Goal: Task Accomplishment & Management: Manage account settings

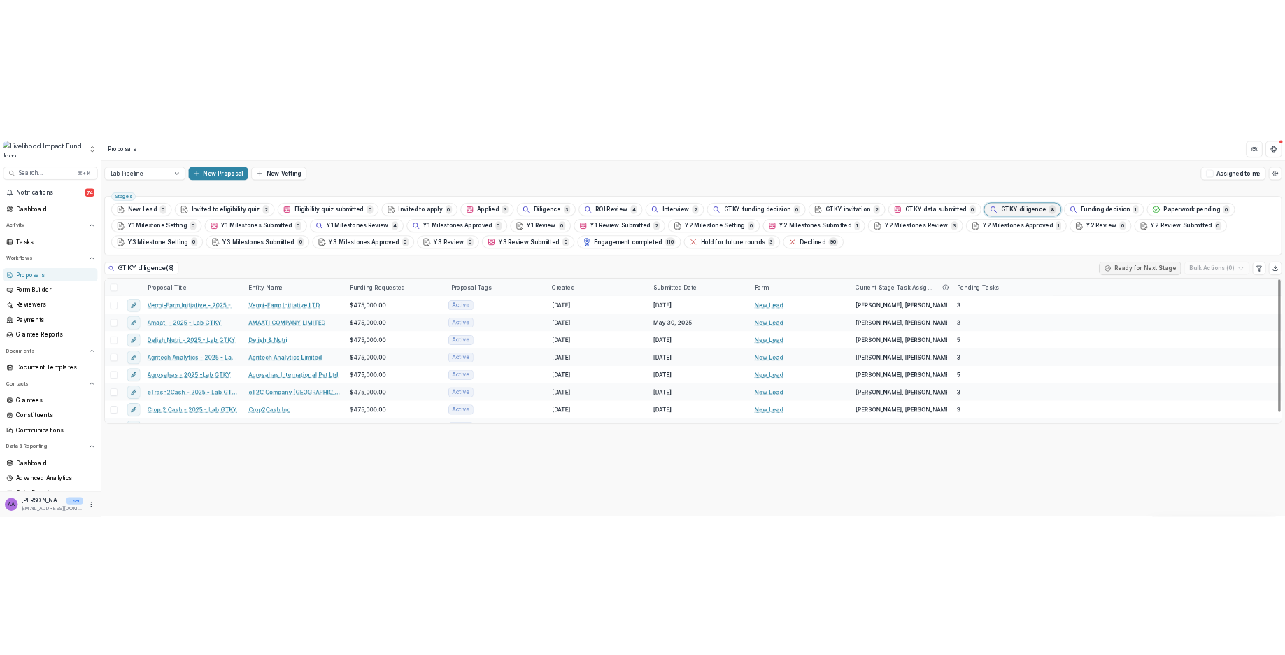
scroll to position [20, 0]
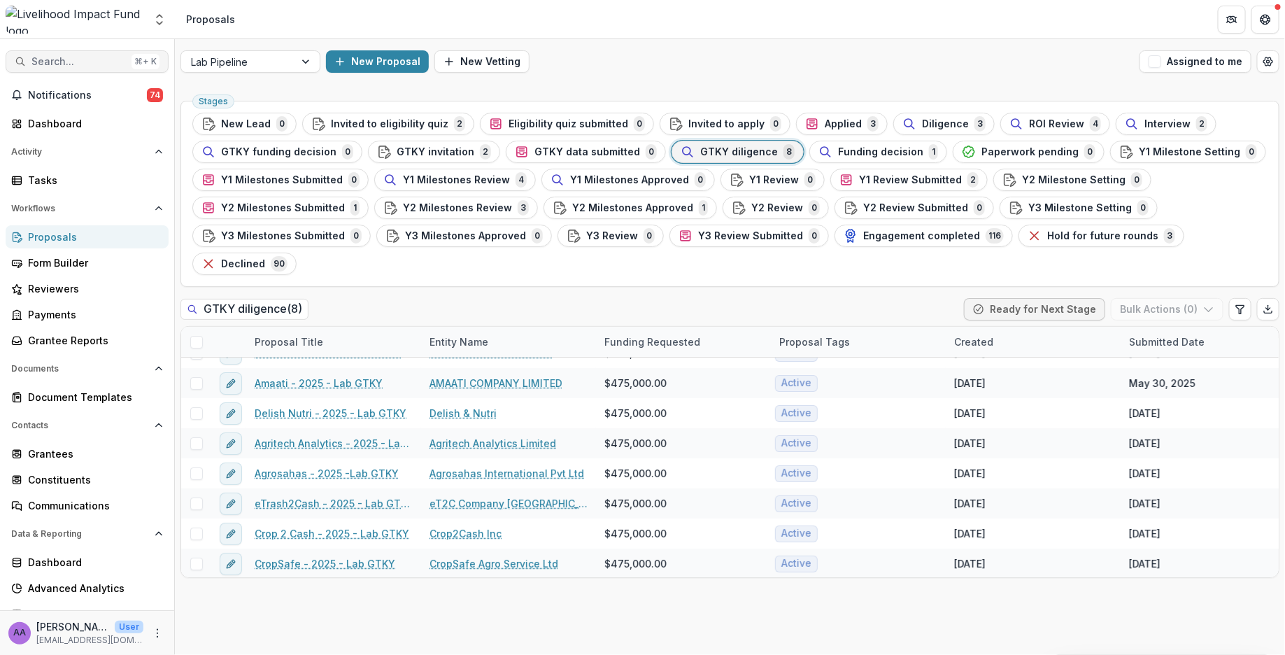
click at [97, 58] on span "Search..." at bounding box center [78, 62] width 94 height 12
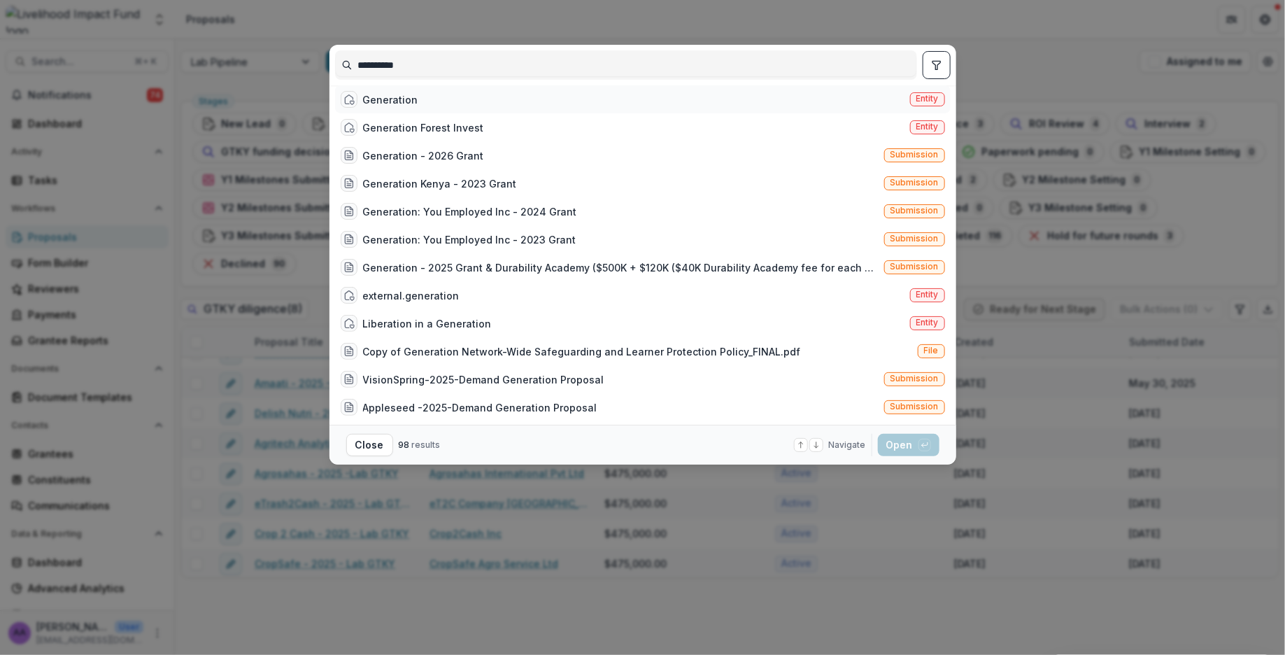
type input "**********"
click at [442, 103] on div "Generation Entity" at bounding box center [642, 99] width 615 height 28
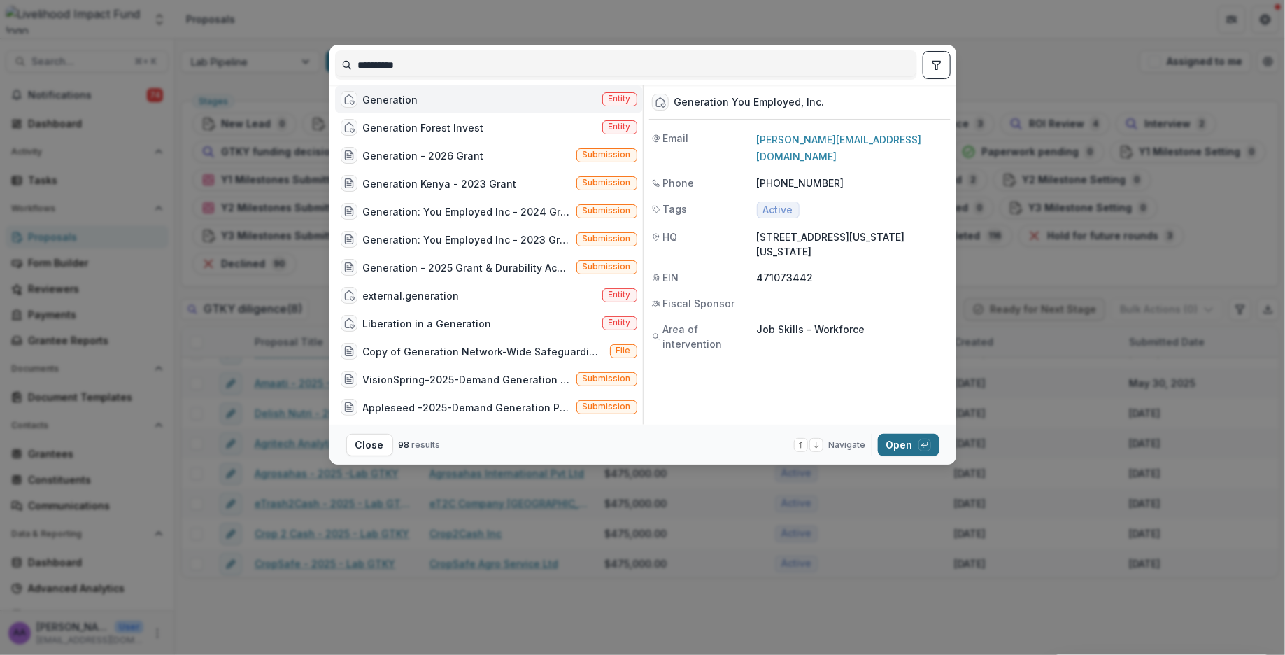
click at [889, 442] on button "Open with enter key" at bounding box center [909, 445] width 62 height 22
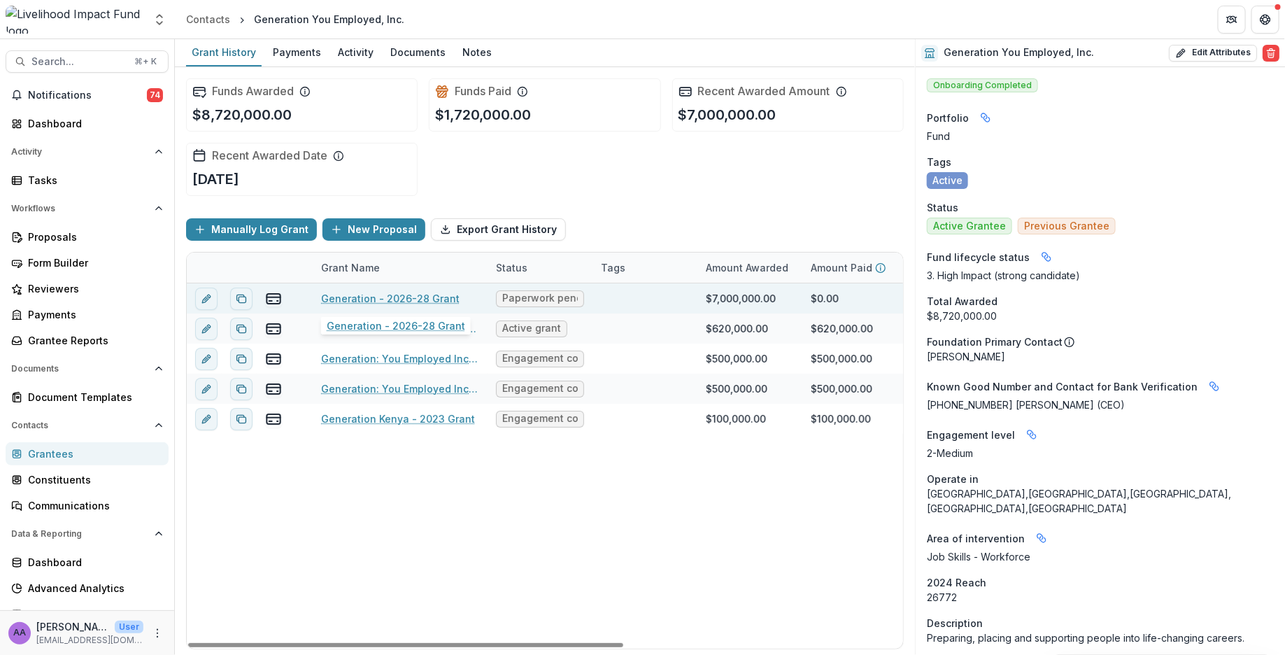
click at [410, 294] on link "Generation - 2026-28 Grant" at bounding box center [390, 298] width 138 height 15
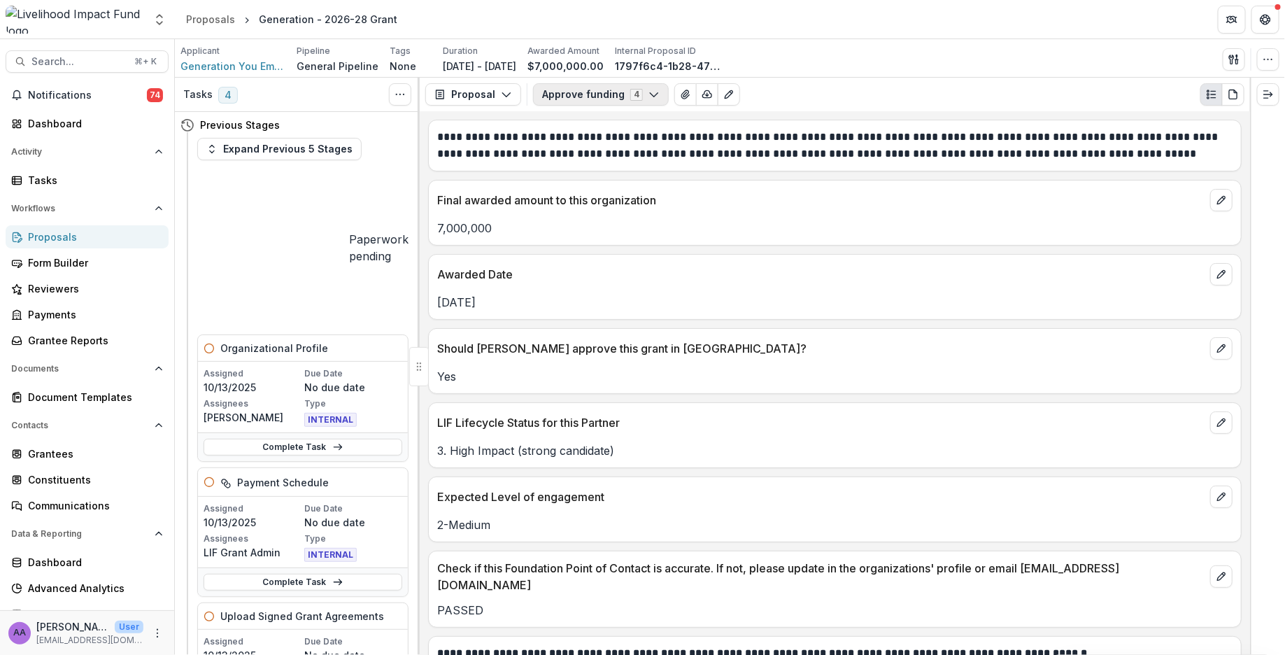
click at [576, 93] on button "Approve funding 4" at bounding box center [601, 94] width 136 height 22
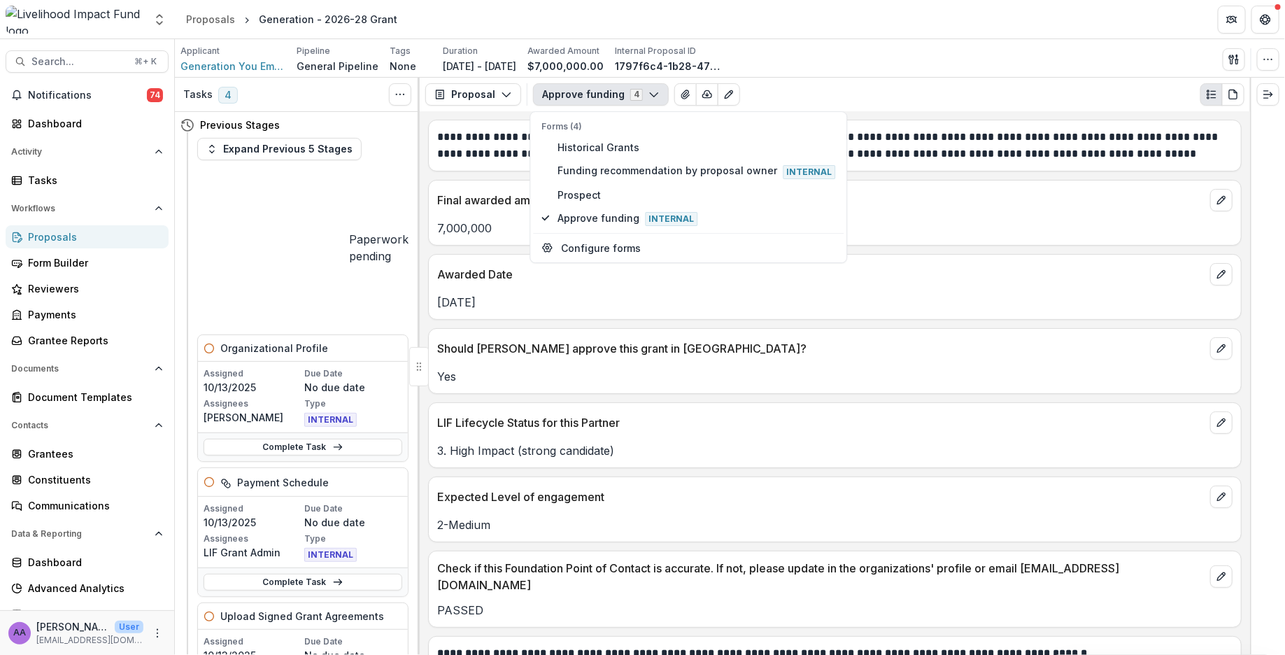
click at [818, 397] on div "**********" at bounding box center [835, 382] width 830 height 543
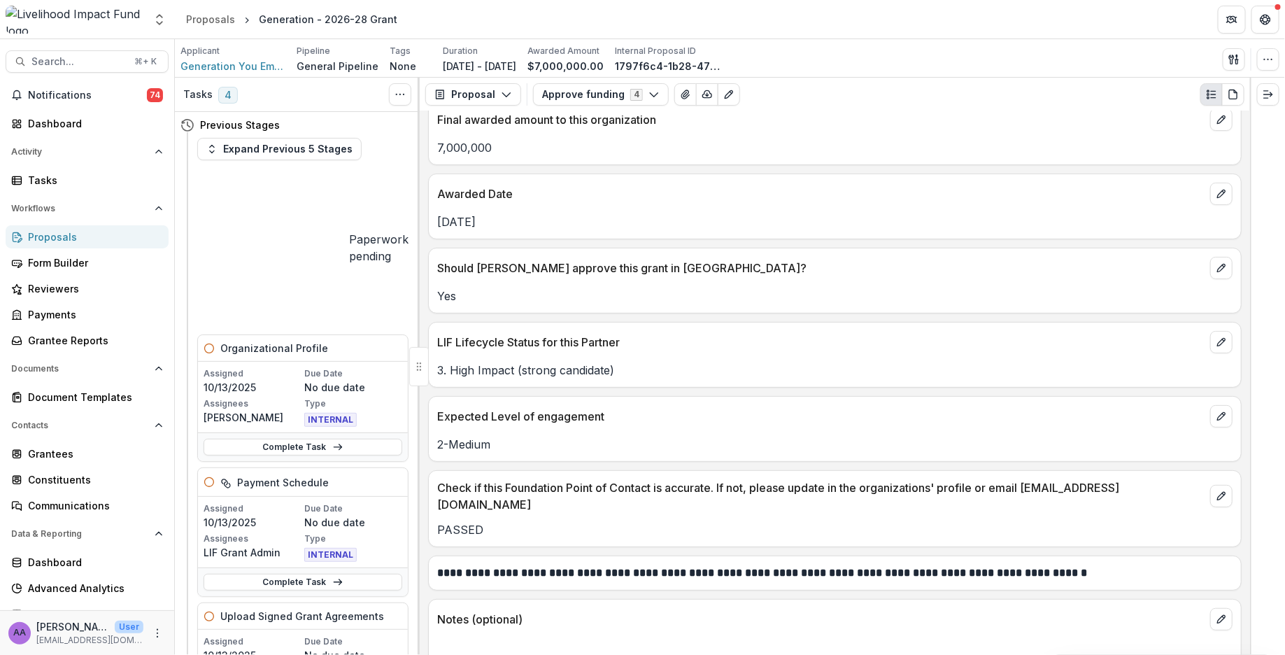
scroll to position [83, 0]
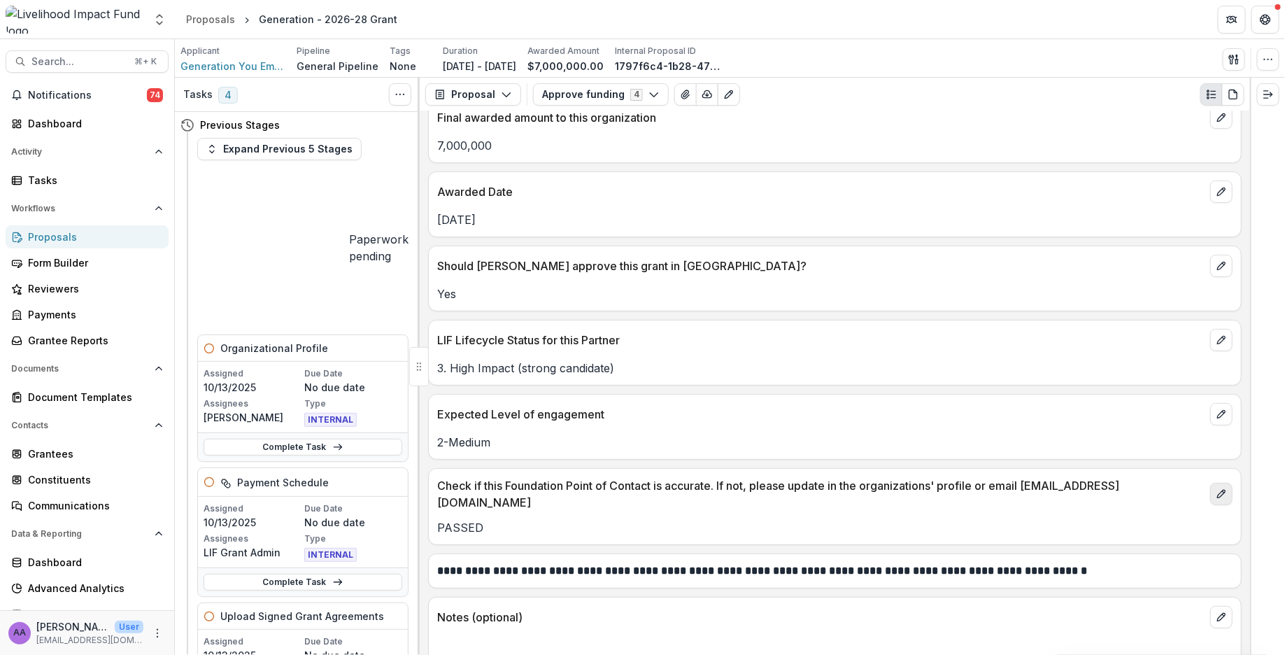
click at [1222, 490] on icon "edit" at bounding box center [1221, 494] width 8 height 8
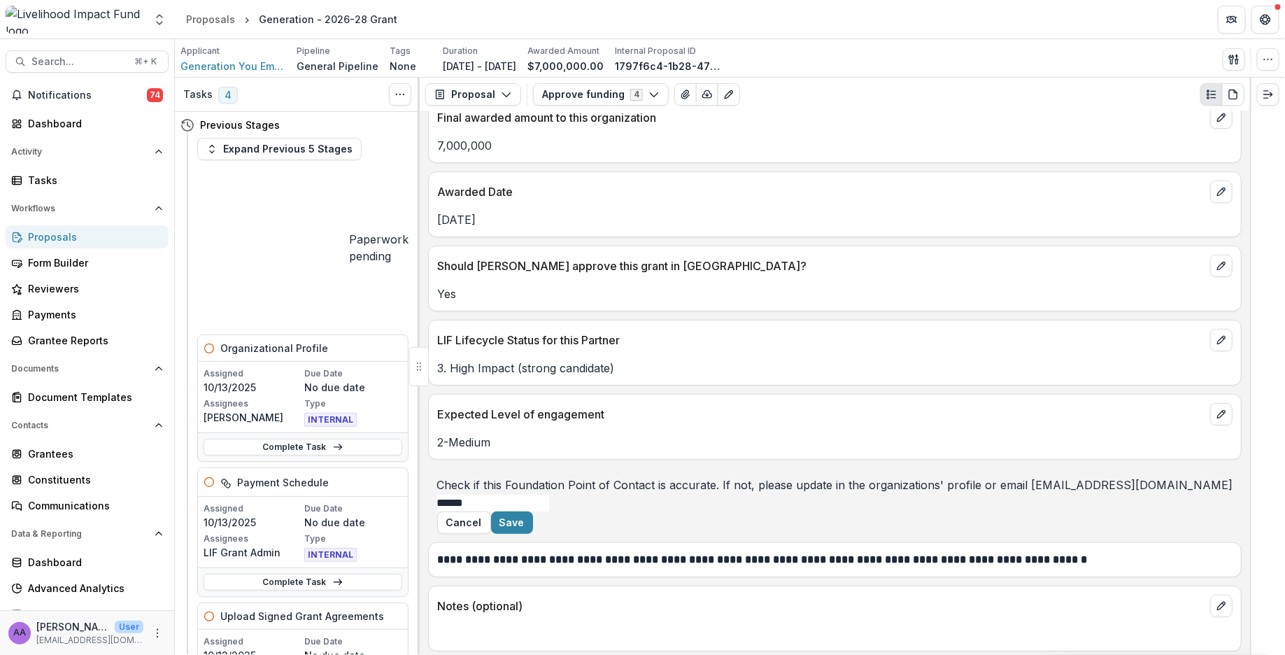
click at [549, 511] on input "******" at bounding box center [493, 502] width 112 height 17
drag, startPoint x: 913, startPoint y: 543, endPoint x: 599, endPoint y: 536, distance: 314.8
click at [599, 511] on div "Check if this Foundation Point of Contact is accurate. If not, please update in…" at bounding box center [835, 493] width 796 height 35
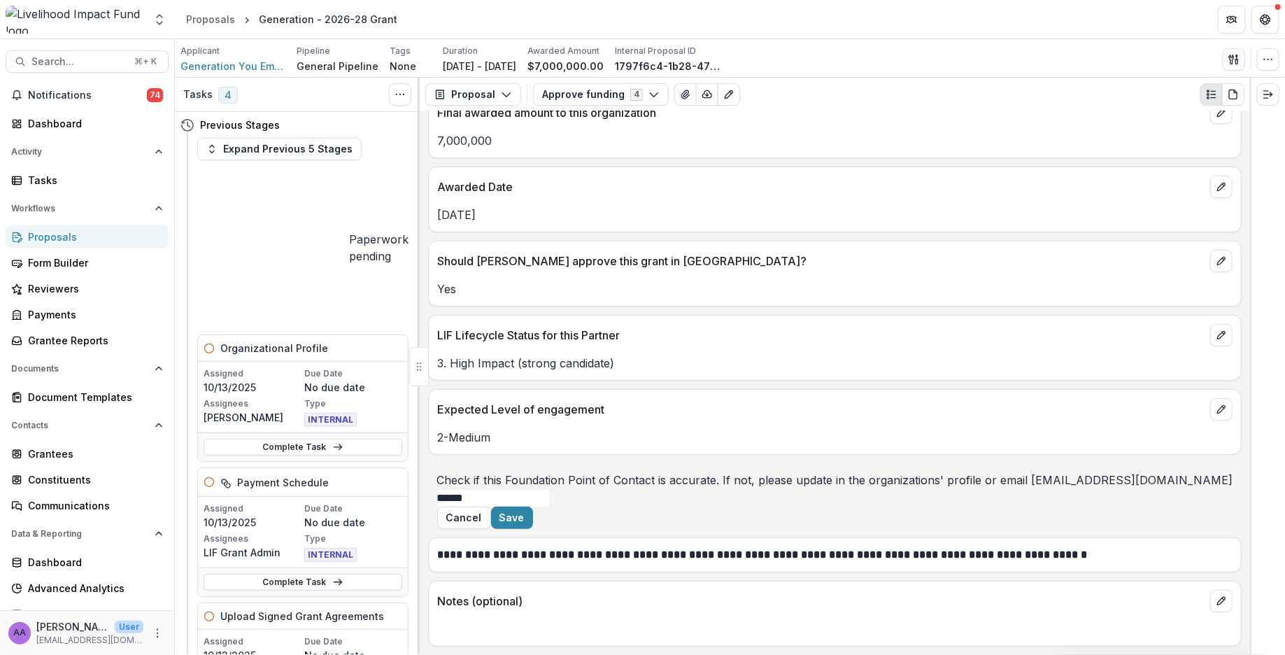
scroll to position [172, 0]
click at [491, 510] on button "Cancel" at bounding box center [464, 517] width 54 height 22
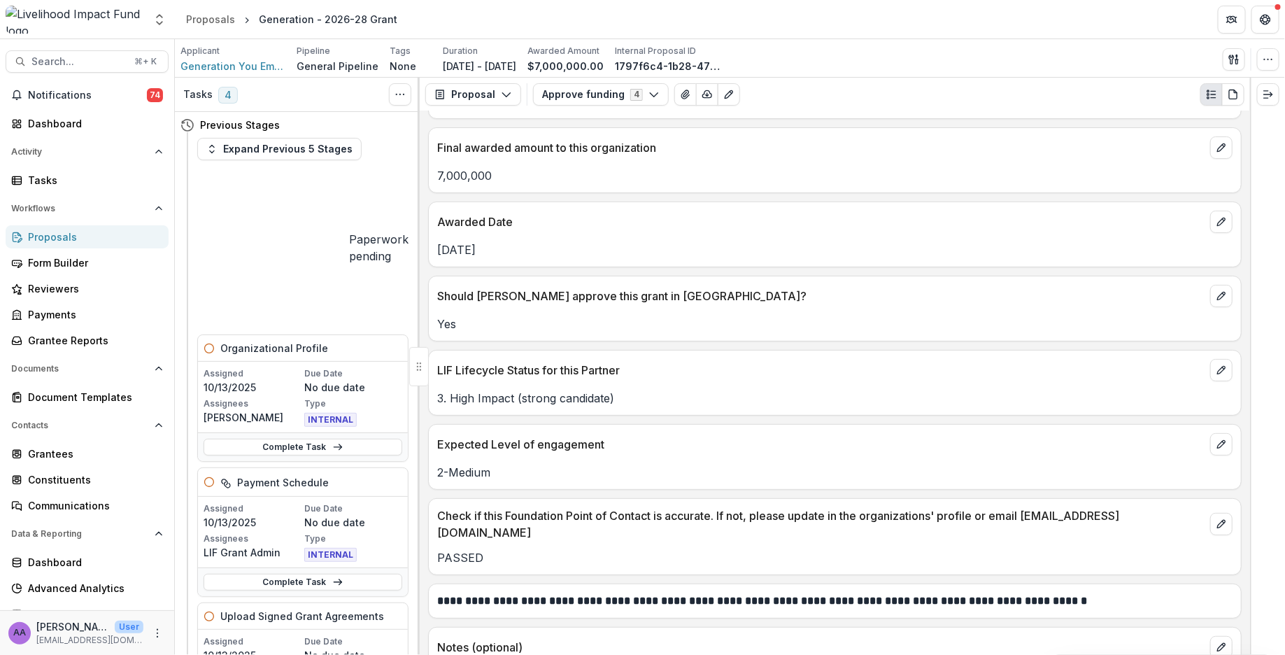
scroll to position [0, 0]
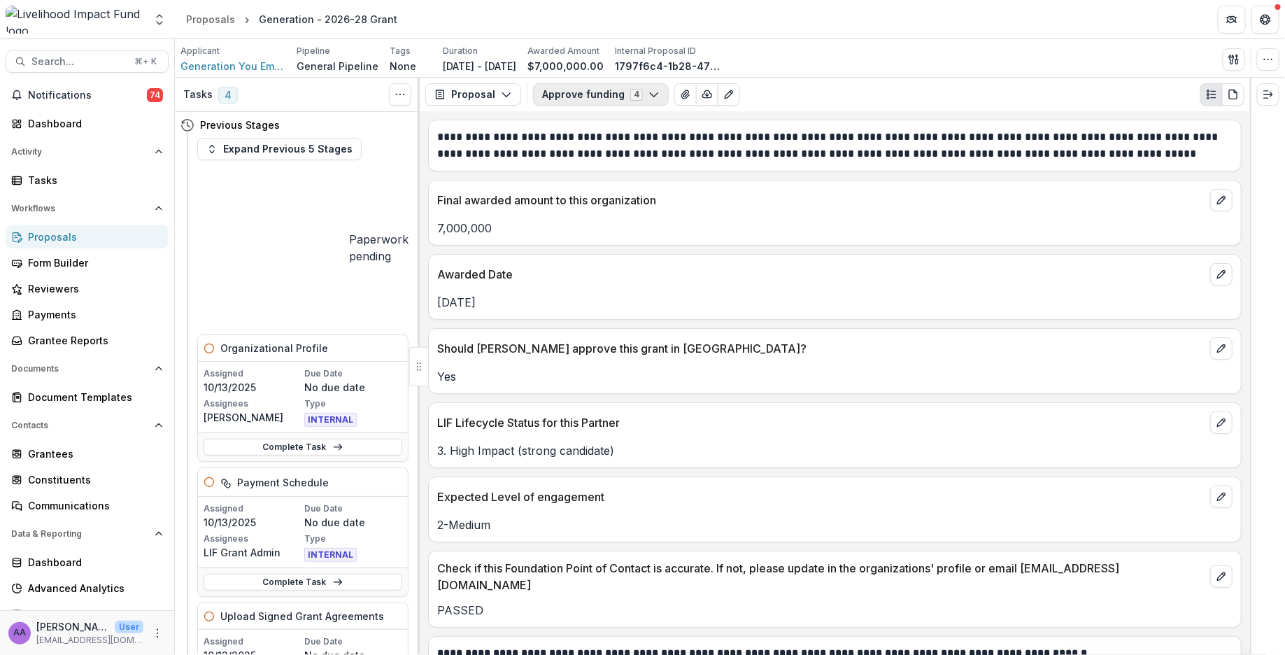
click at [576, 87] on button "Approve funding 4" at bounding box center [601, 94] width 136 height 22
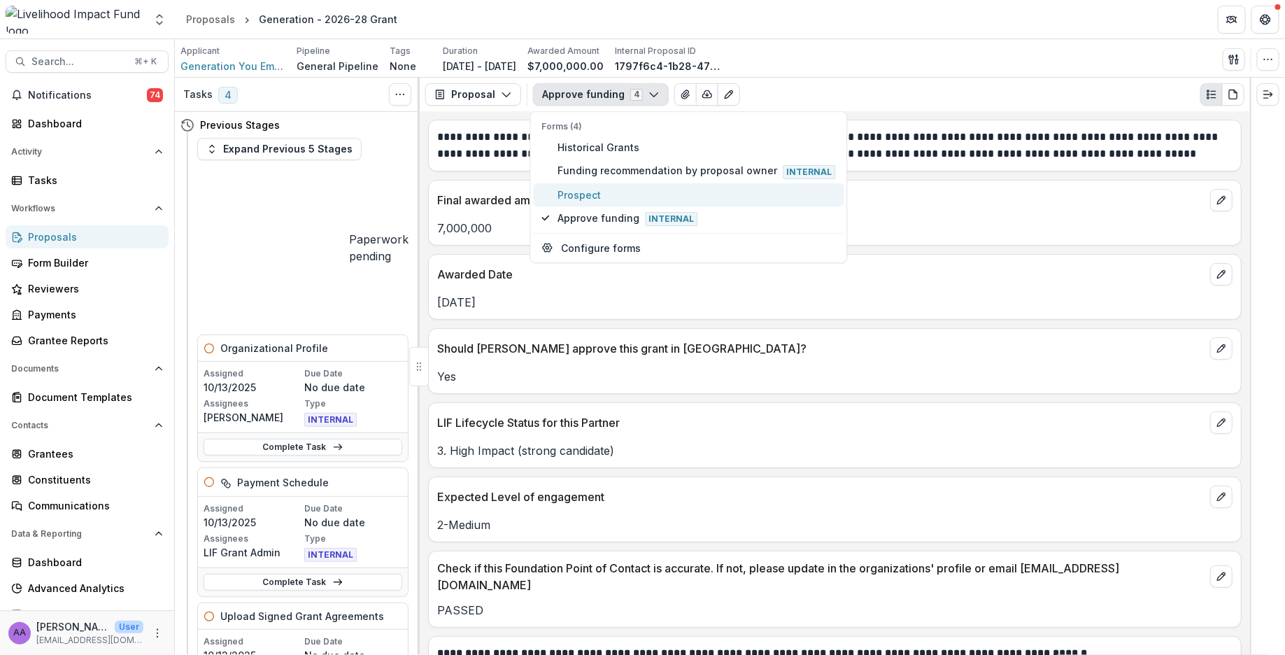
click at [583, 200] on span "Prospect" at bounding box center [697, 194] width 278 height 15
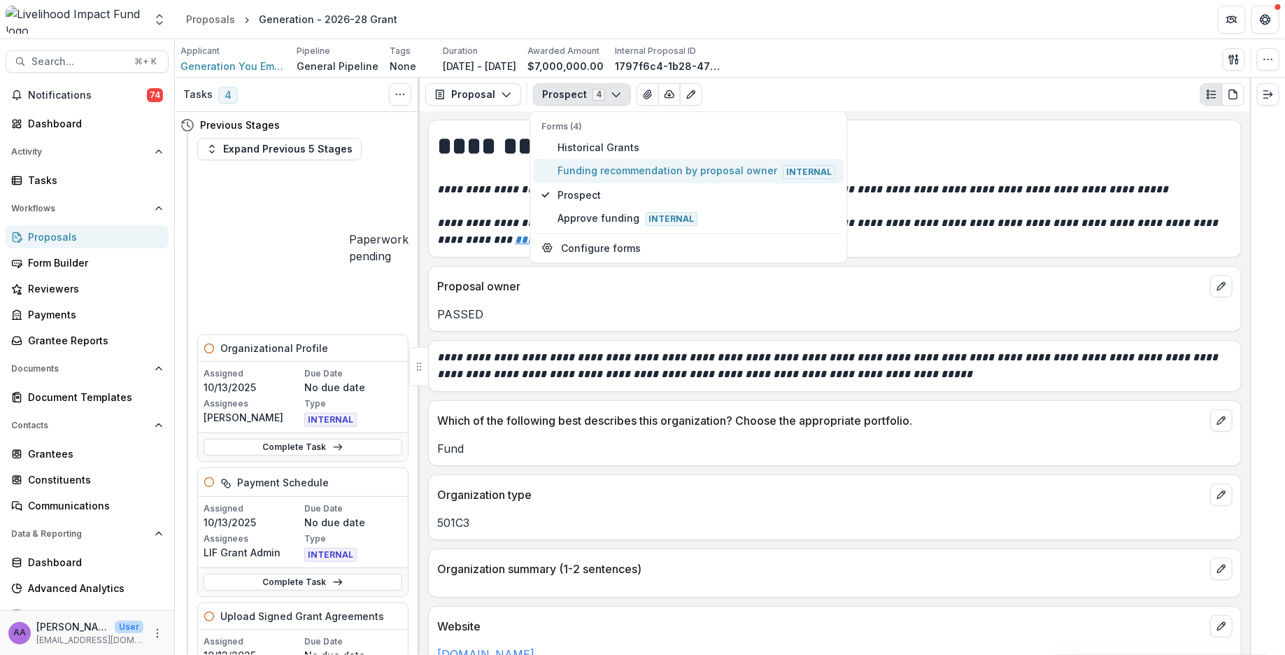
click at [601, 173] on span "Funding recommendation by proposal owner Internal" at bounding box center [697, 171] width 278 height 15
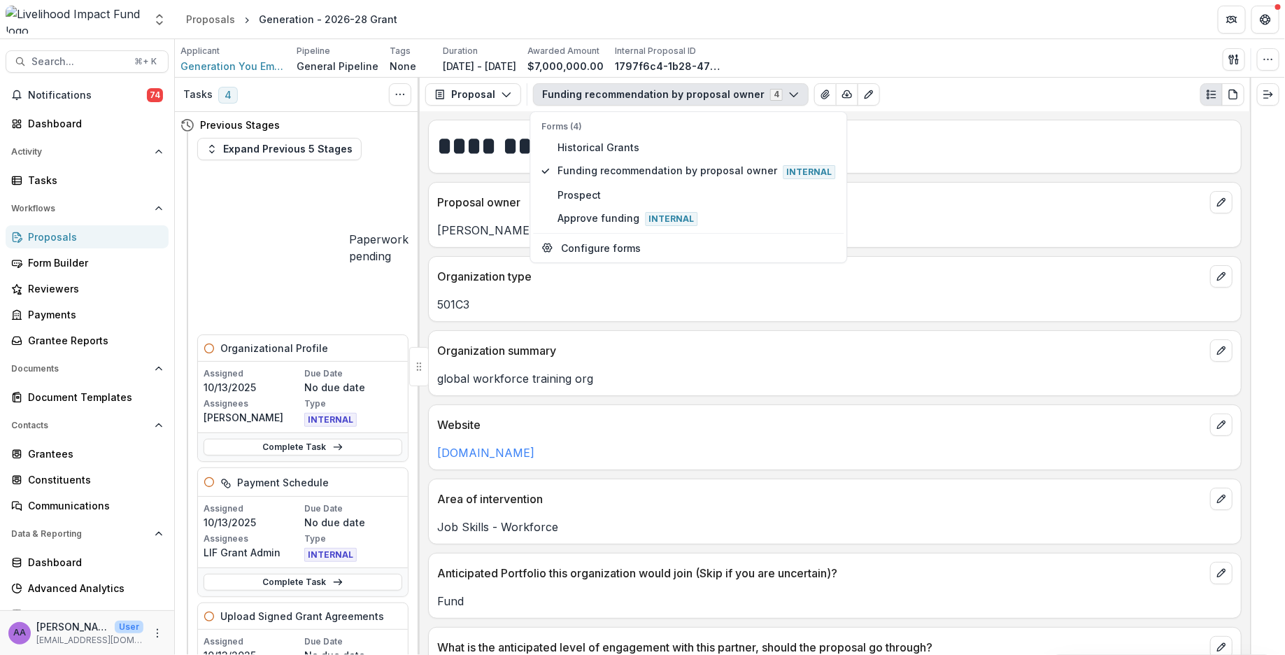
click at [467, 256] on div "Organization type 501C3" at bounding box center [834, 289] width 813 height 66
